Goal: Task Accomplishment & Management: Use online tool/utility

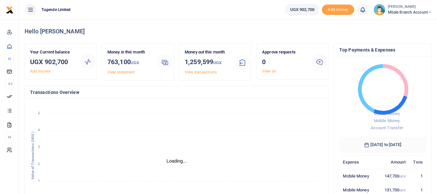
scroll to position [5, 5]
click at [270, 70] on link "View all" at bounding box center [269, 71] width 14 height 5
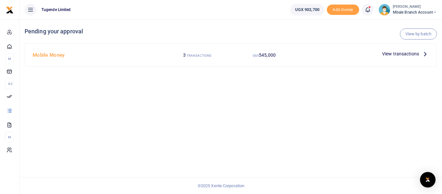
click at [403, 53] on span "View transactions" at bounding box center [400, 53] width 37 height 7
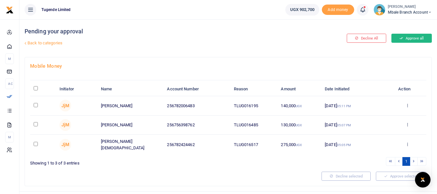
click at [413, 38] on button "Approve all" at bounding box center [411, 38] width 40 height 9
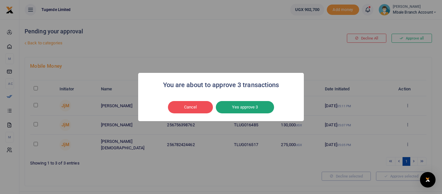
click at [245, 105] on button "Yes approve 3" at bounding box center [245, 107] width 58 height 12
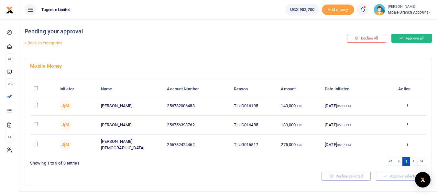
click at [411, 39] on button "Approve all" at bounding box center [411, 38] width 40 height 9
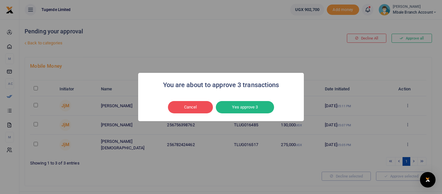
click at [281, 42] on div "You are about to approve 3 transactions × Cancel No Yes approve 3" at bounding box center [221, 97] width 442 height 194
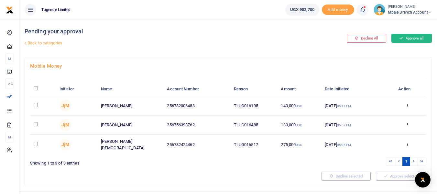
click at [410, 39] on button "Approve all" at bounding box center [411, 38] width 40 height 9
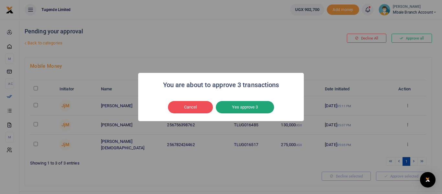
click at [248, 106] on button "Yes approve 3" at bounding box center [245, 107] width 58 height 12
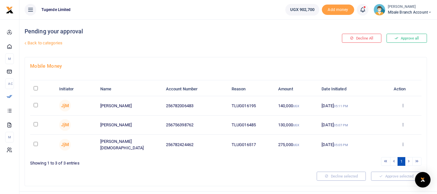
click at [35, 104] on input "checkbox" at bounding box center [36, 105] width 4 height 4
checkbox input "true"
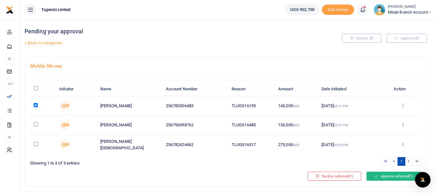
click at [383, 175] on button "Approve selected (1)" at bounding box center [393, 175] width 55 height 9
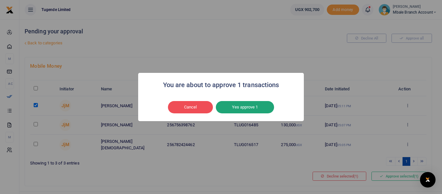
click at [241, 105] on button "Yes approve 1" at bounding box center [245, 107] width 58 height 12
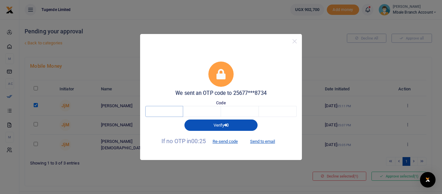
click at [167, 111] on input "text" at bounding box center [164, 111] width 38 height 11
type input "6"
type input "8"
type input "4"
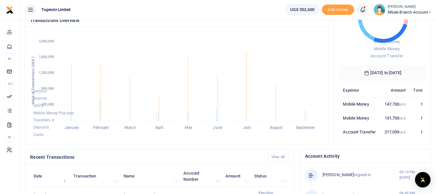
scroll to position [73, 0]
